Goal: Check status: Check status

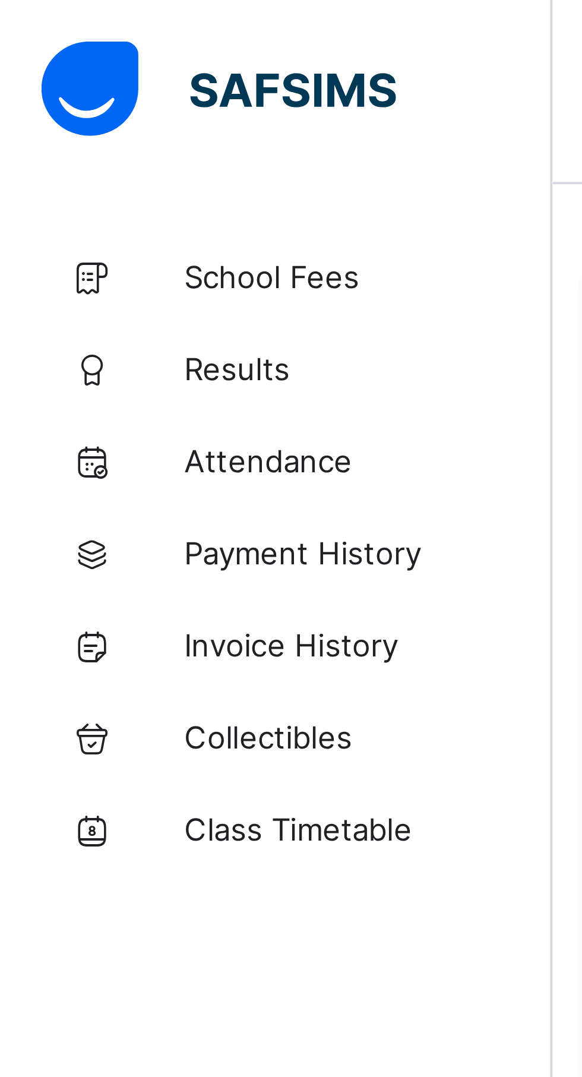
click at [70, 92] on span "Results" at bounding box center [95, 95] width 95 height 10
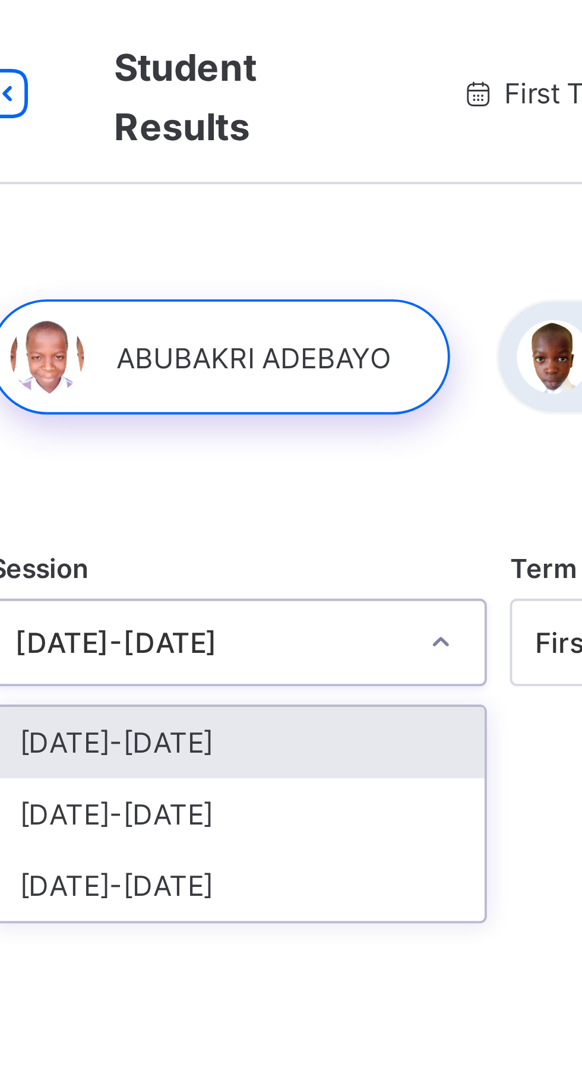
click at [200, 212] on div "[DATE]-[DATE]" at bounding box center [228, 210] width 127 height 18
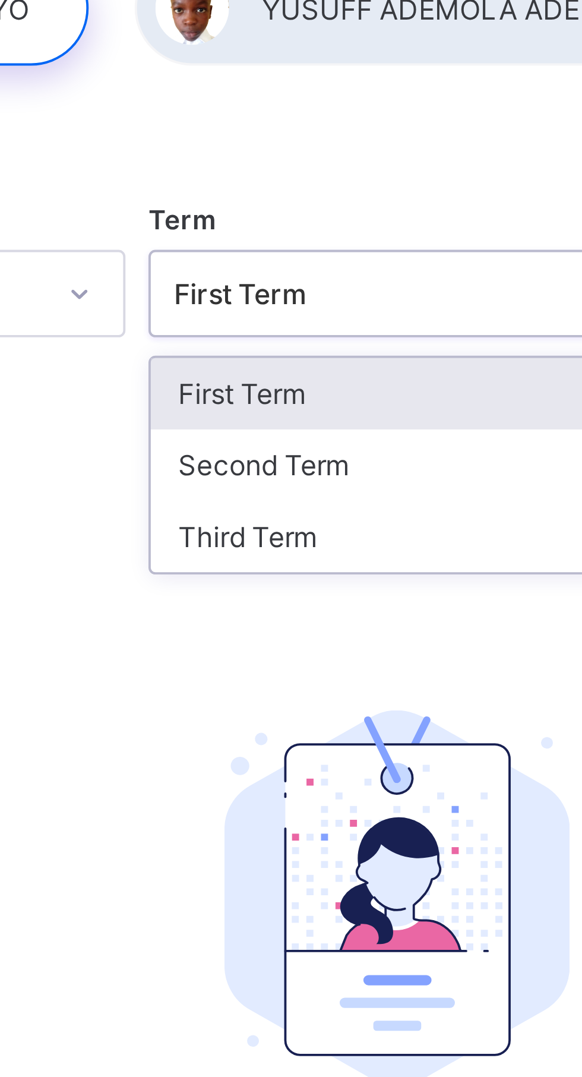
click at [333, 228] on div "Third Term" at bounding box center [362, 228] width 127 height 18
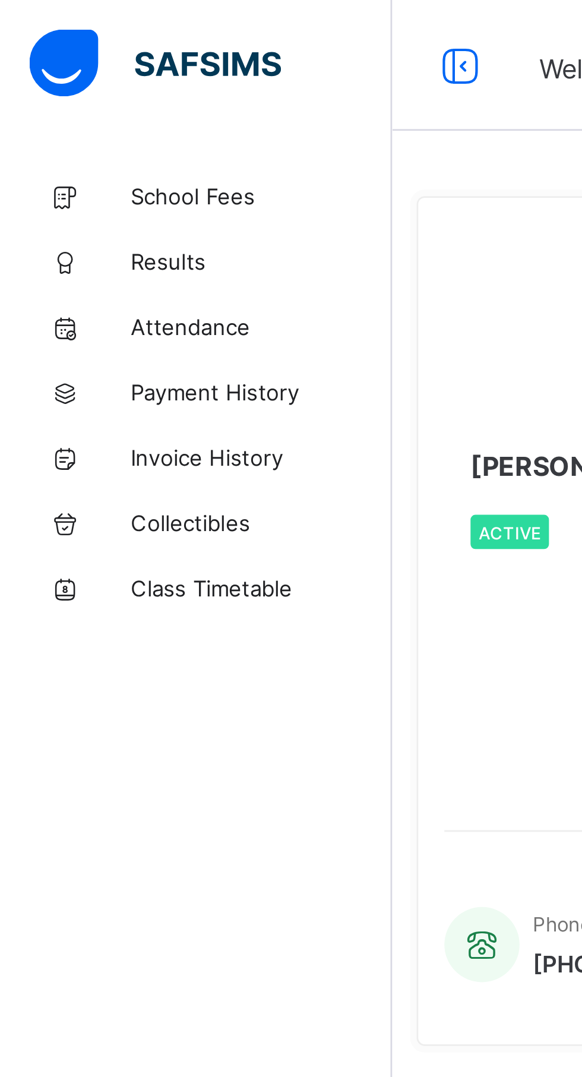
click at [65, 92] on span "Results" at bounding box center [95, 95] width 95 height 10
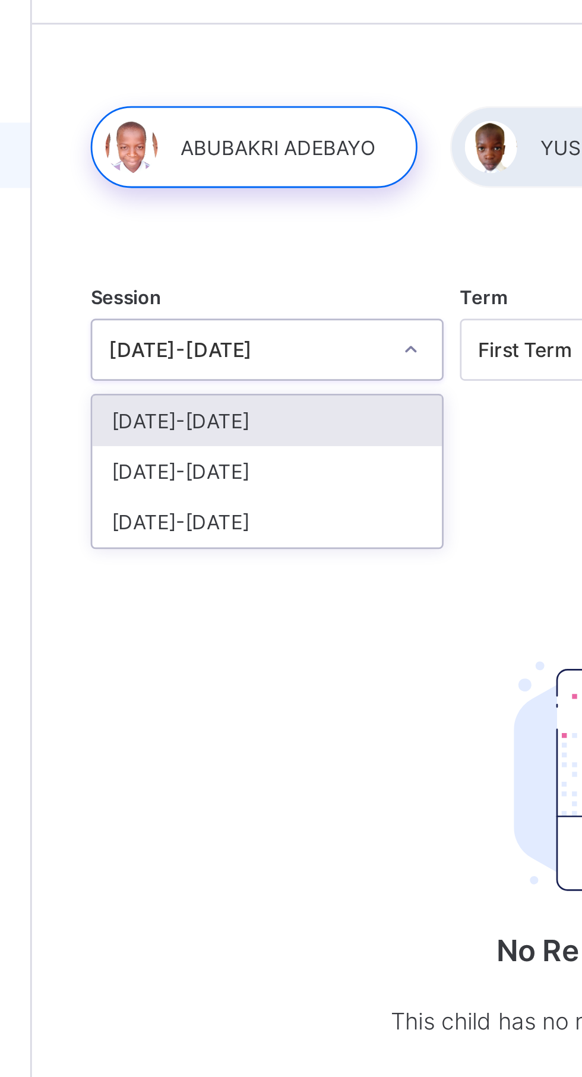
click at [213, 212] on div "[DATE]-[DATE]" at bounding box center [228, 210] width 127 height 18
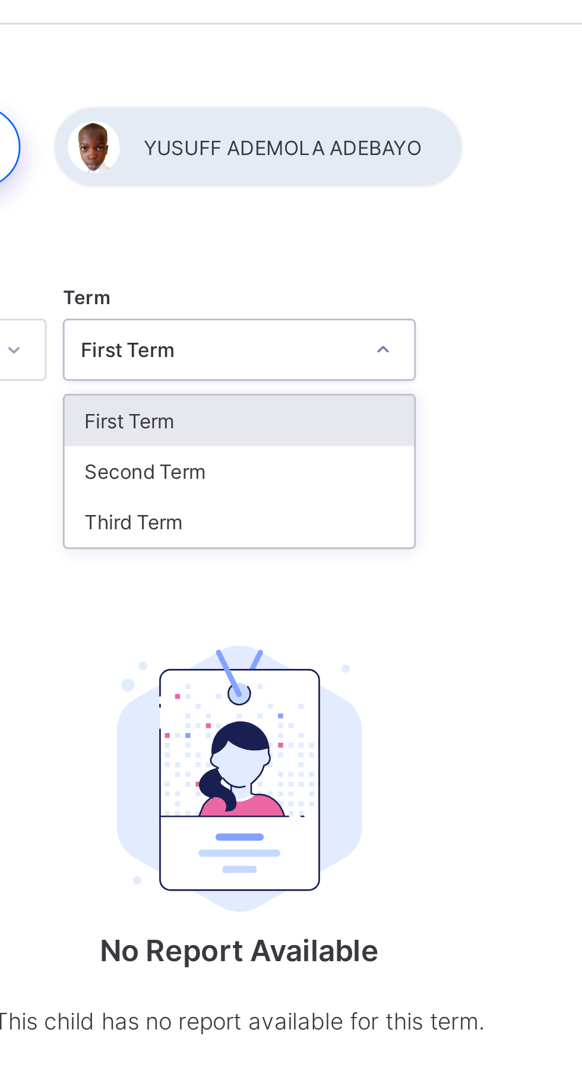
click at [359, 230] on div "Third Term" at bounding box center [362, 228] width 127 height 18
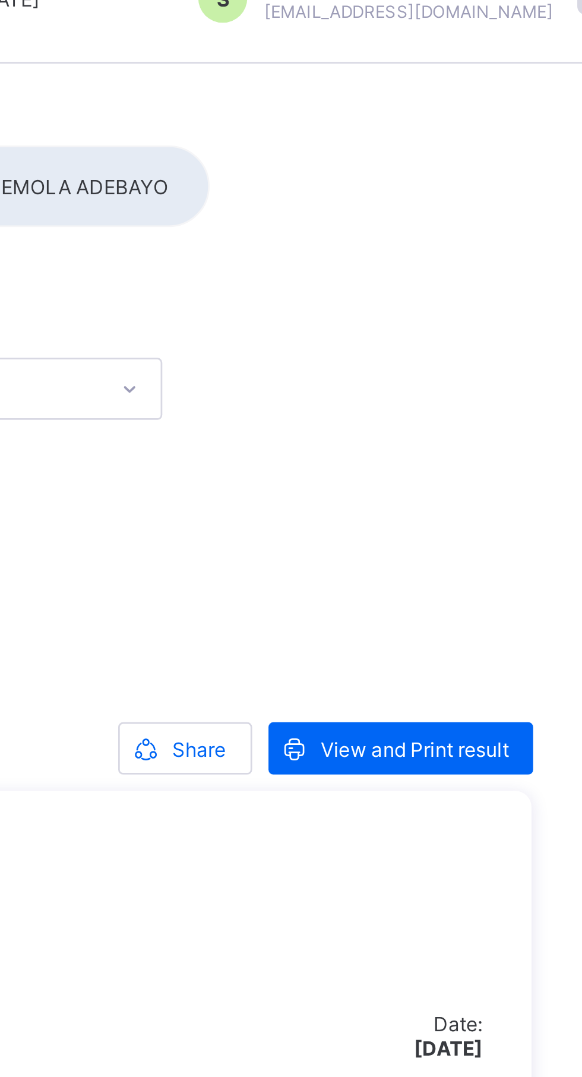
click at [526, 296] on span "View and Print result" at bounding box center [518, 296] width 68 height 9
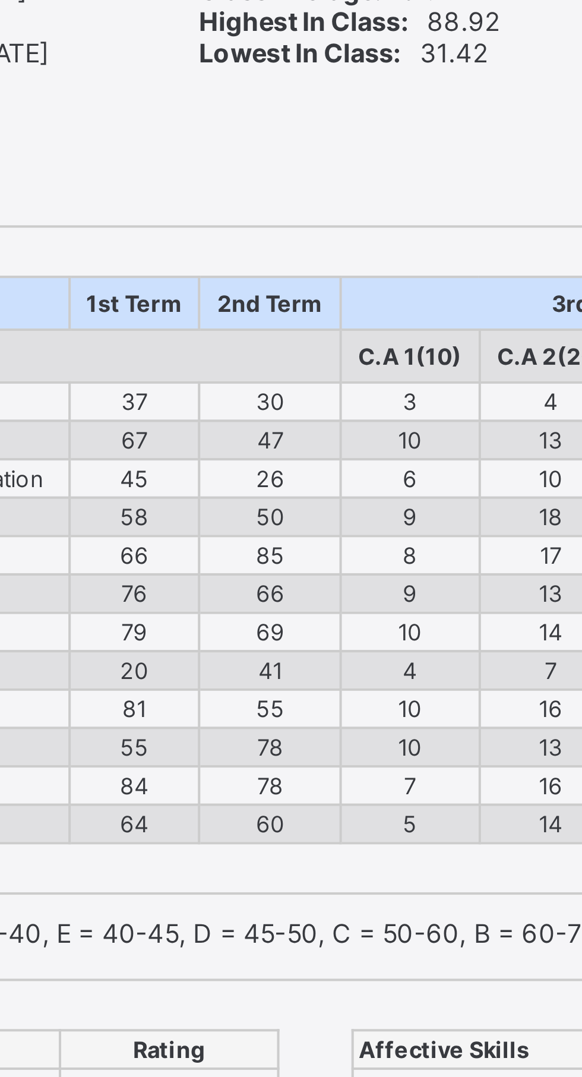
click at [279, 398] on div "Subjects 1st Term 2nd Term 3rd Term Year Average Class Average Grade Comment C.…" at bounding box center [291, 315] width 447 height 165
